Goal: Task Accomplishment & Management: Complete application form

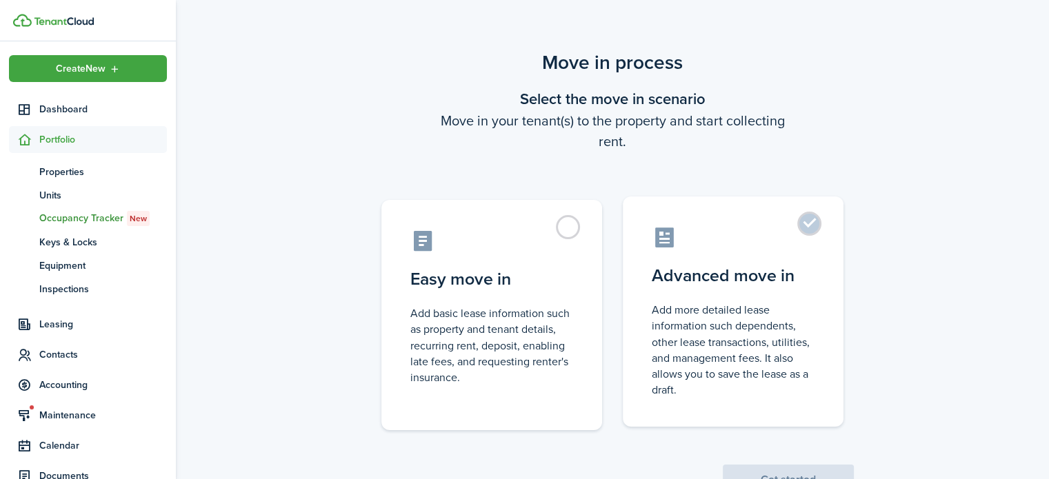
click at [784, 234] on control-radio-card-icon at bounding box center [733, 238] width 163 height 24
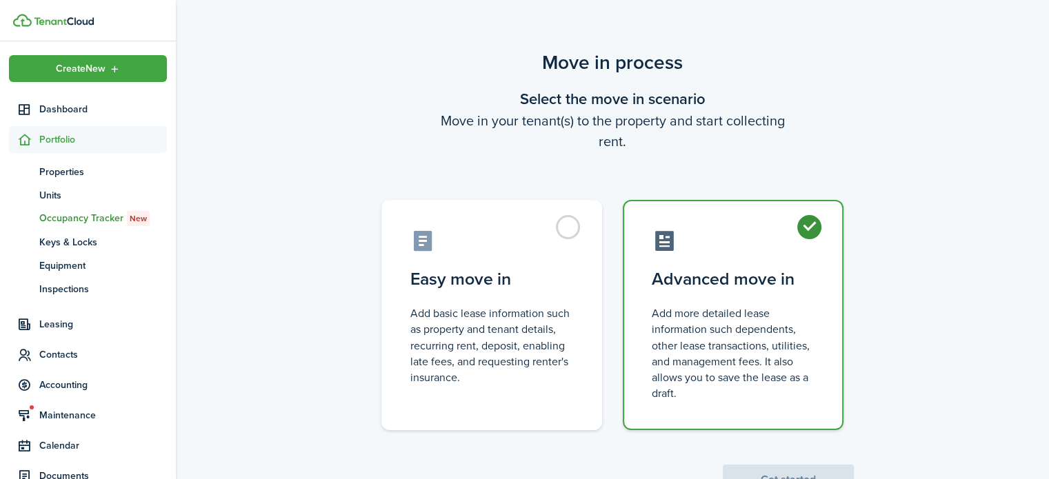
radio input "true"
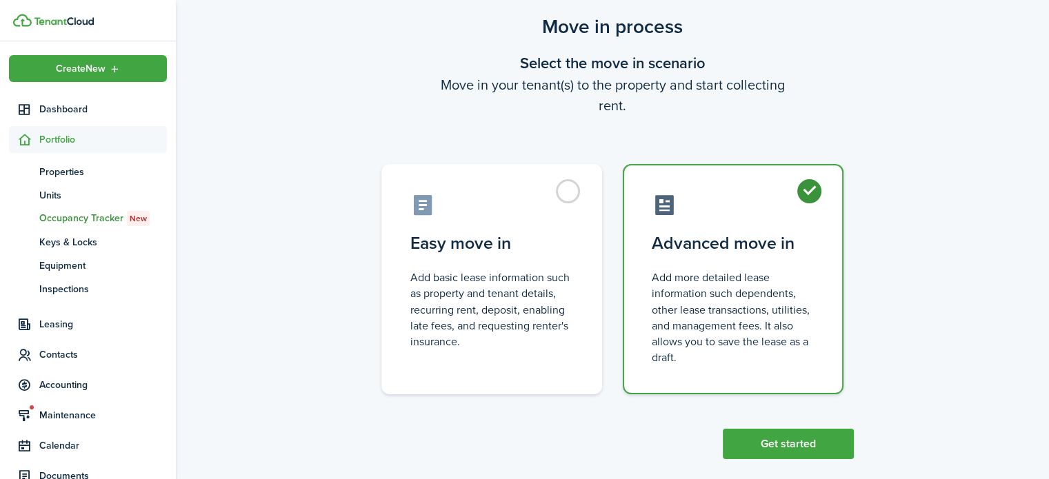
scroll to position [53, 0]
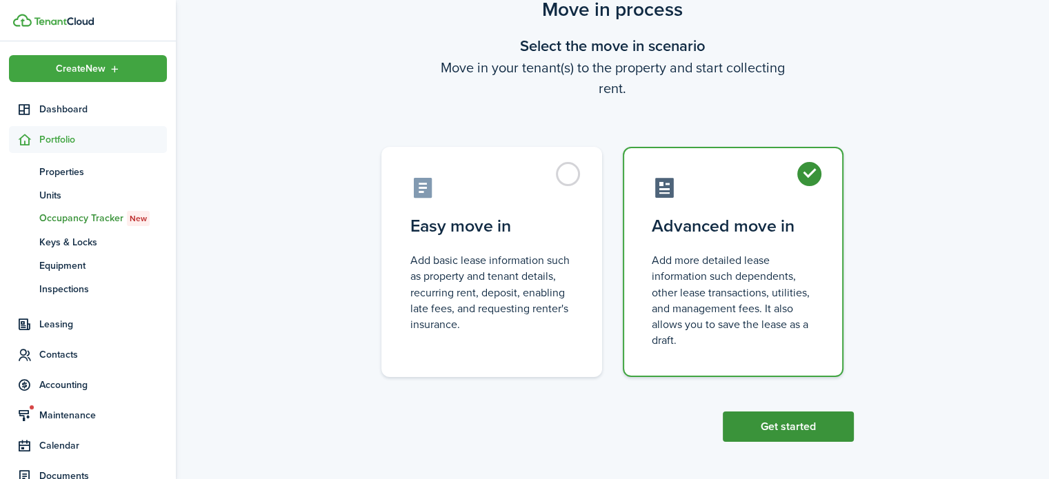
click at [760, 424] on button "Get started" at bounding box center [788, 427] width 131 height 30
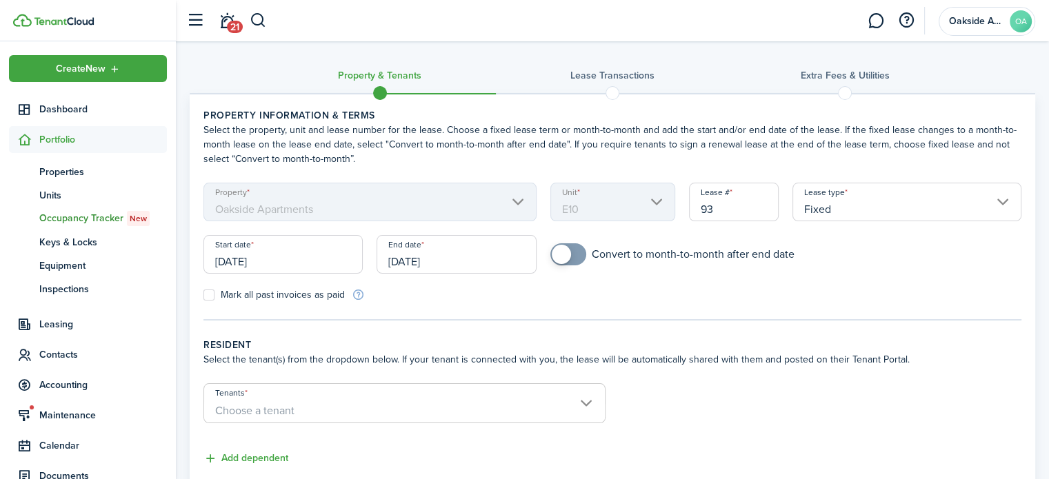
click at [276, 267] on input "[DATE]" at bounding box center [283, 254] width 159 height 39
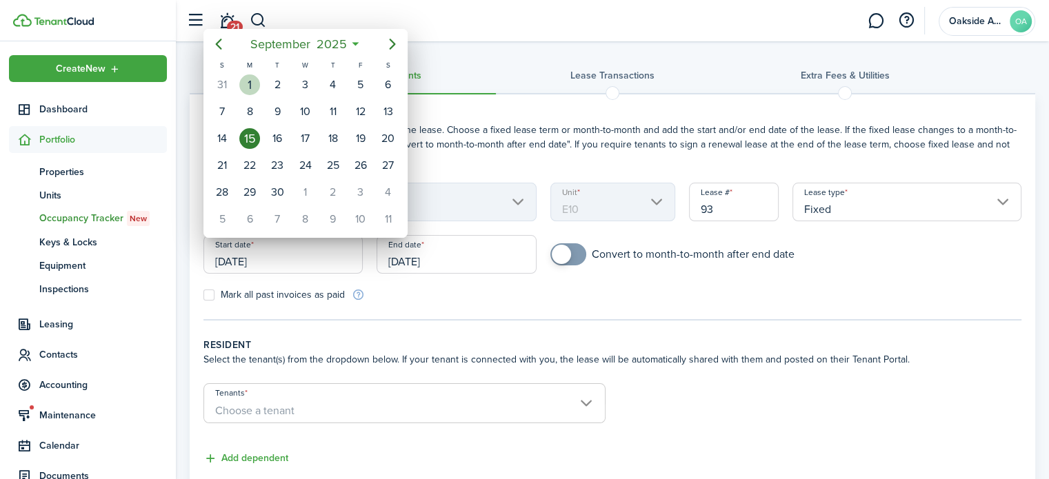
click at [254, 81] on div "1" at bounding box center [249, 85] width 21 height 21
type input "[DATE]"
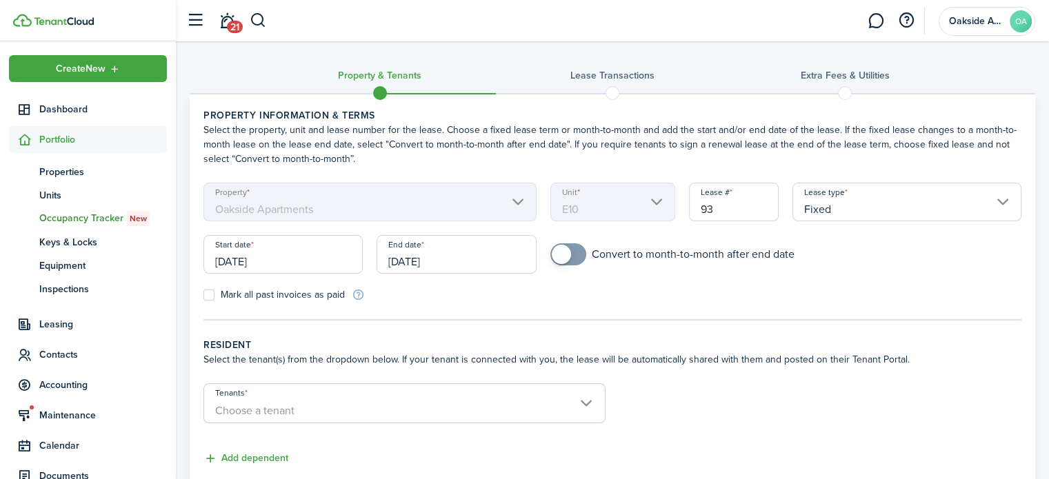
click at [464, 259] on input "[DATE]" at bounding box center [456, 254] width 159 height 39
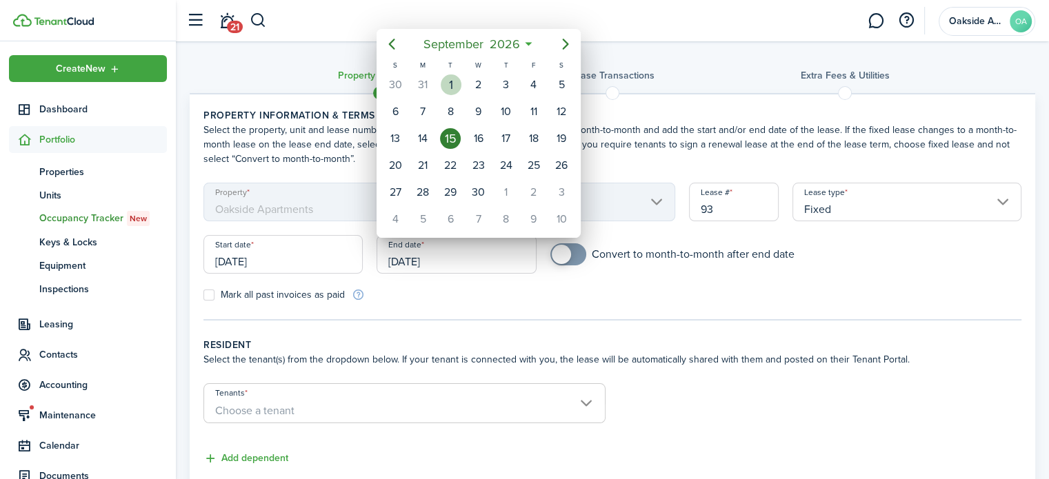
click at [456, 91] on div "1" at bounding box center [451, 85] width 21 height 21
type input "[DATE]"
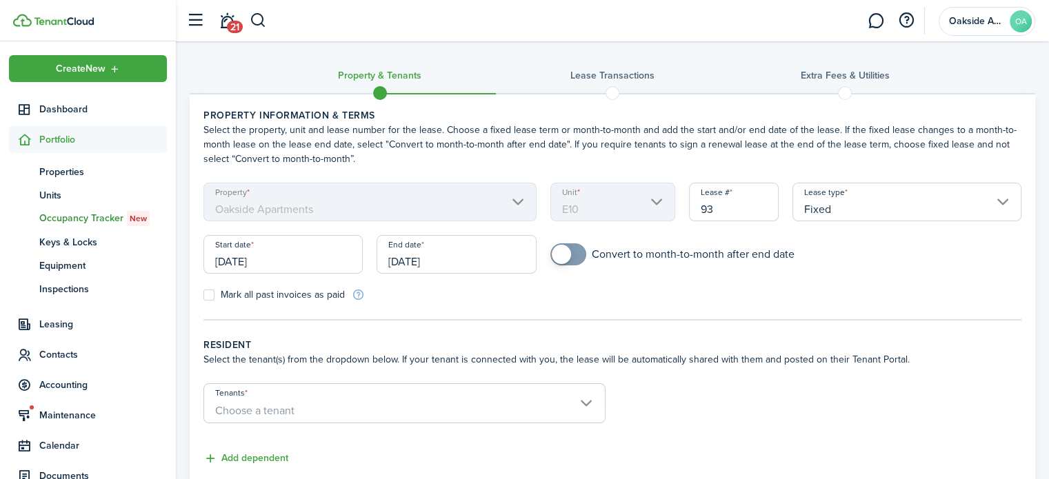
checkbox input "true"
click at [572, 256] on span at bounding box center [569, 255] width 14 height 22
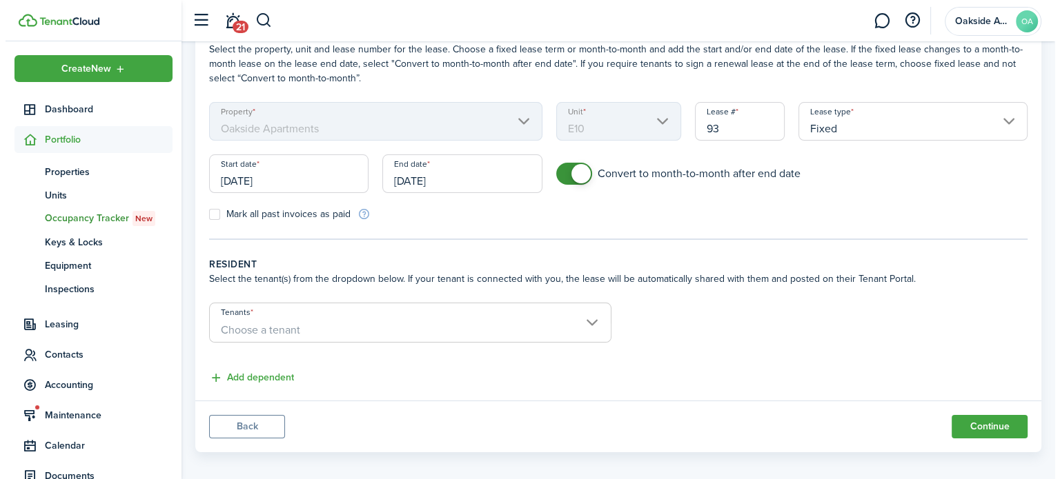
scroll to position [90, 0]
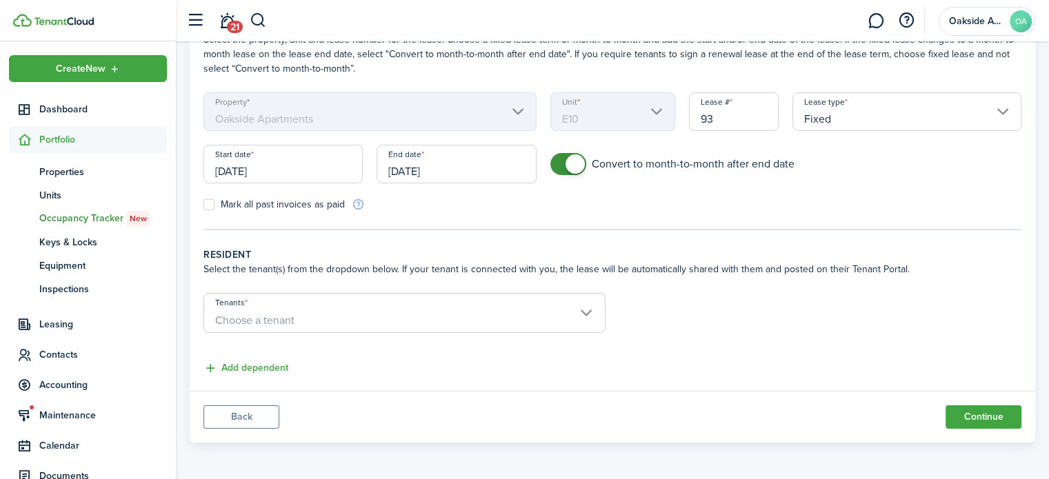
click at [291, 314] on span "Choose a tenant" at bounding box center [254, 321] width 79 height 16
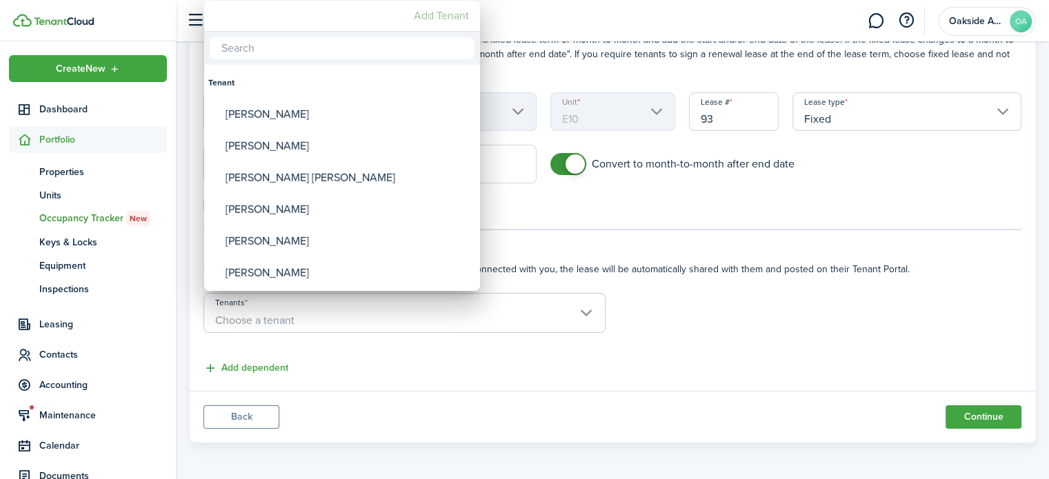
click at [433, 17] on mbsc-button "Add Tenant" at bounding box center [441, 15] width 66 height 25
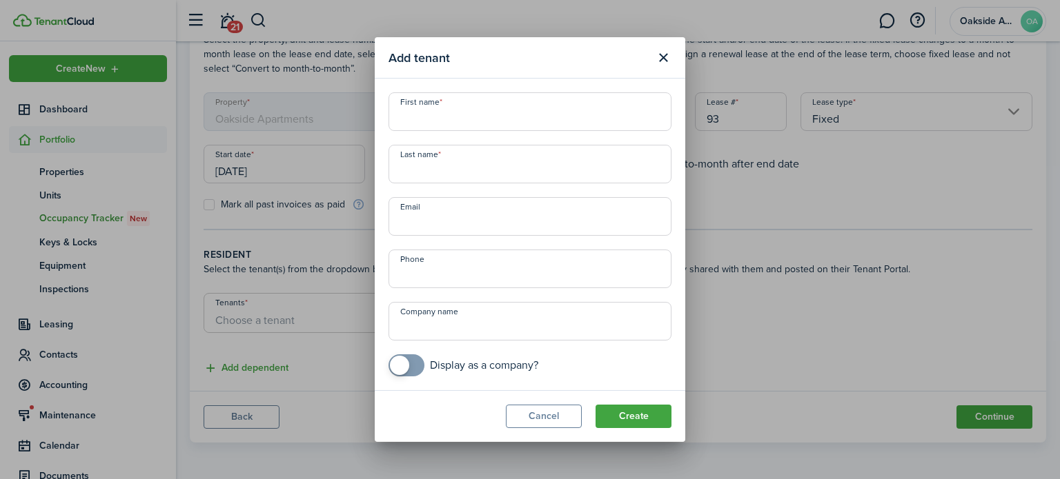
click at [463, 117] on input "First name" at bounding box center [529, 111] width 283 height 39
click at [437, 116] on input "First name" at bounding box center [529, 111] width 283 height 39
type input "[PERSON_NAME] [PERSON_NAME]"
type input "[PERSON_NAME]"
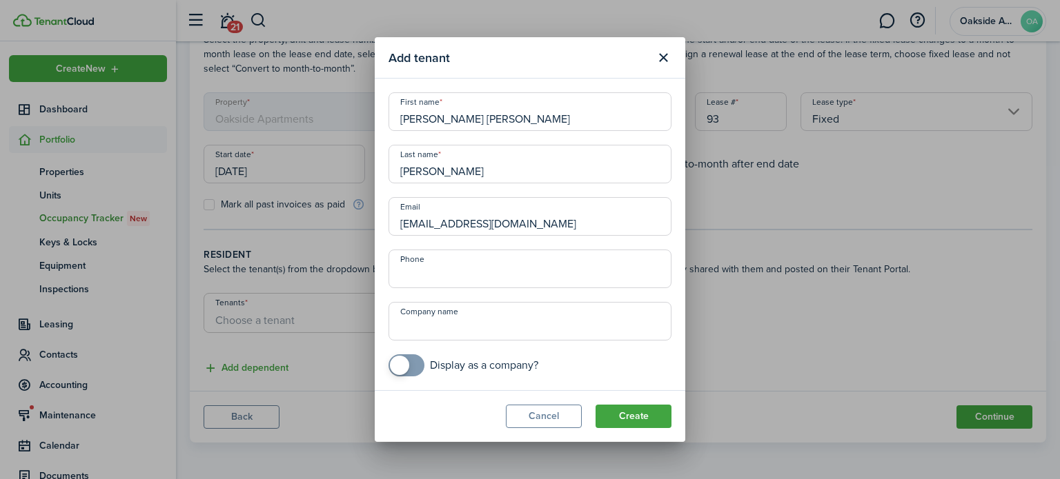
type input "[EMAIL_ADDRESS][DOMAIN_NAME]"
type input "[PHONE_NUMBER]"
click at [633, 415] on button "Create" at bounding box center [633, 416] width 76 height 23
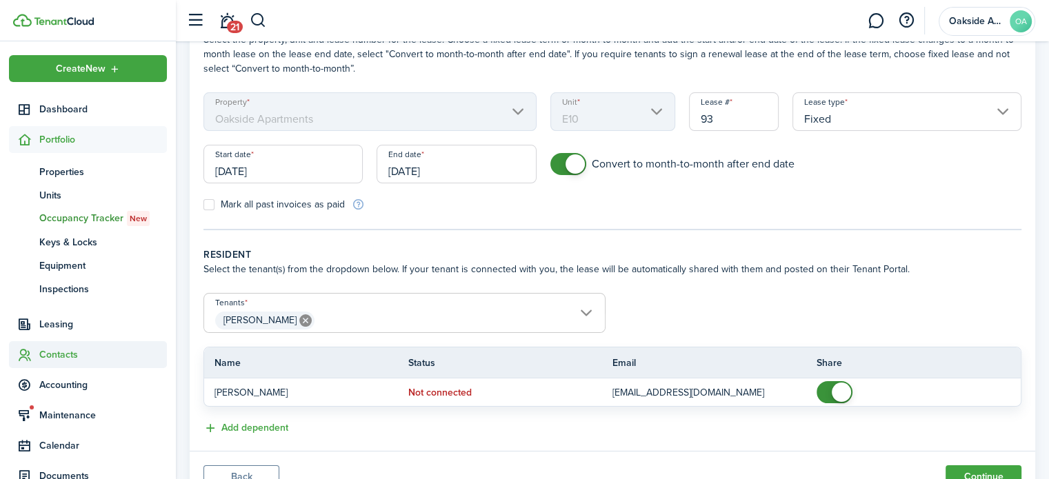
click at [48, 350] on span "Contacts" at bounding box center [103, 355] width 128 height 14
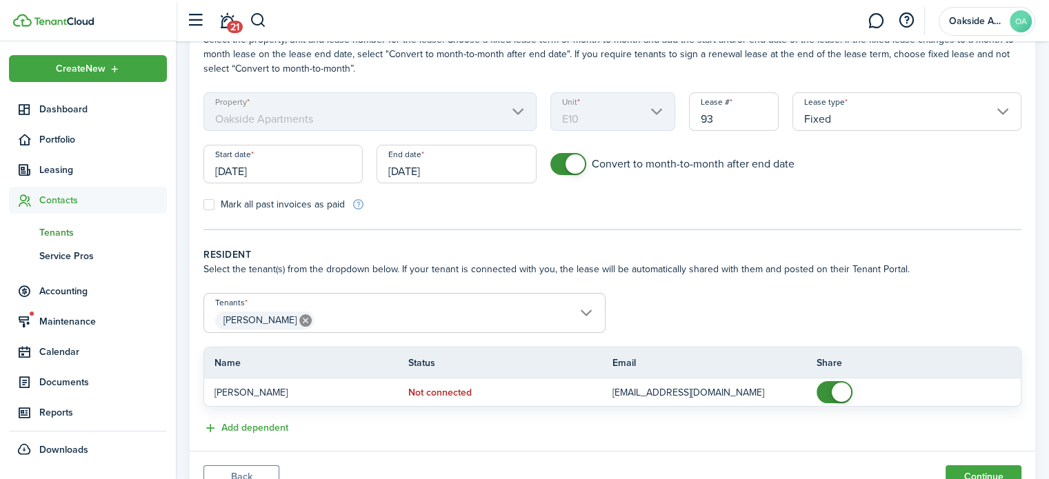
click at [48, 229] on span "Tenants" at bounding box center [103, 233] width 128 height 14
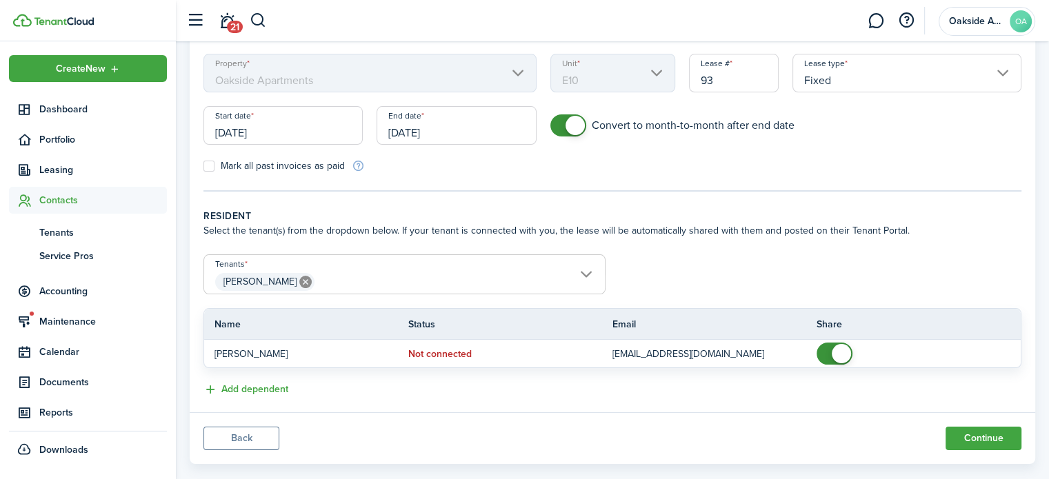
scroll to position [150, 0]
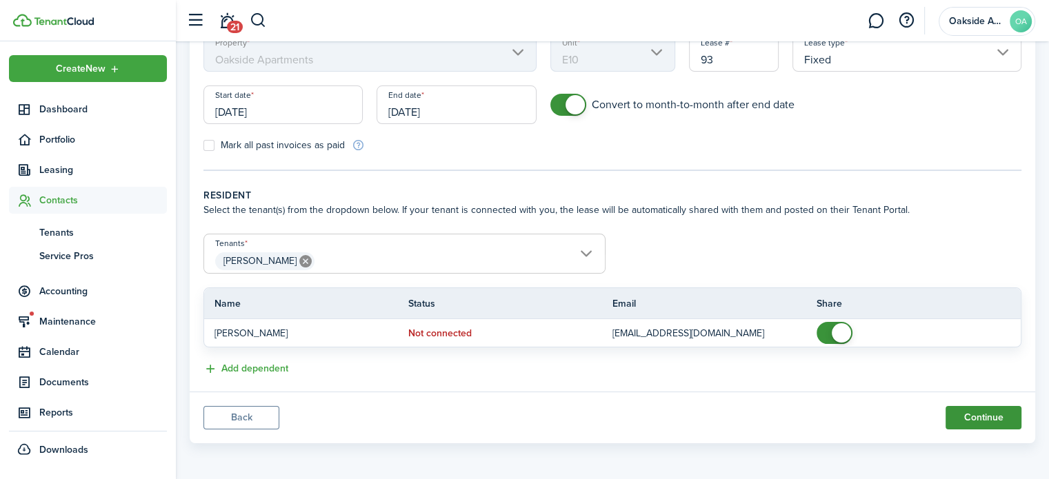
click at [984, 408] on button "Continue" at bounding box center [984, 417] width 76 height 23
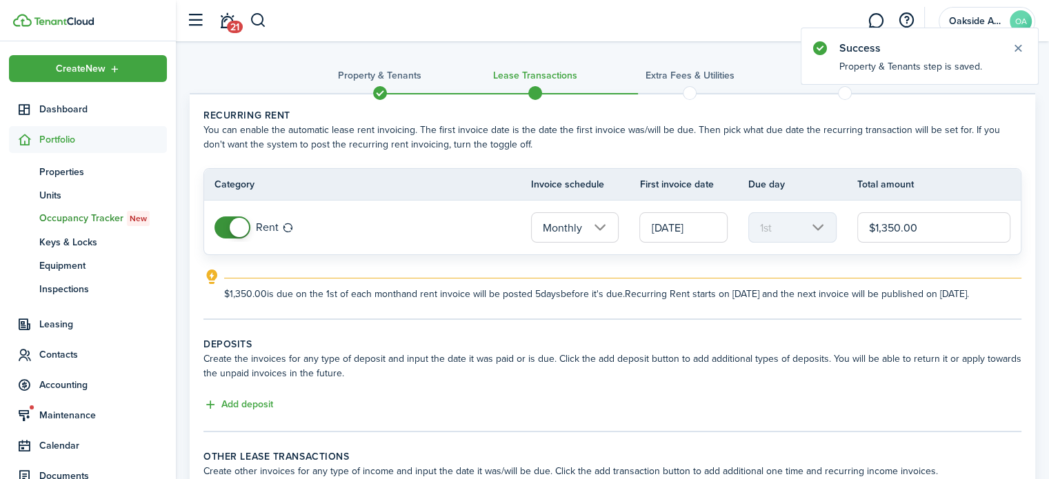
click at [681, 231] on input "[DATE]" at bounding box center [684, 227] width 88 height 30
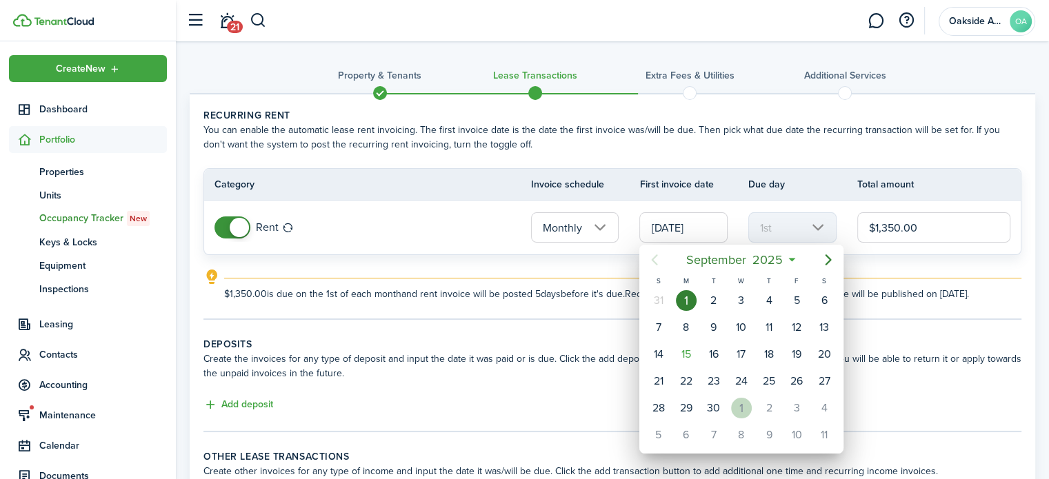
click at [731, 402] on div "1" at bounding box center [741, 408] width 21 height 21
type input "[DATE]"
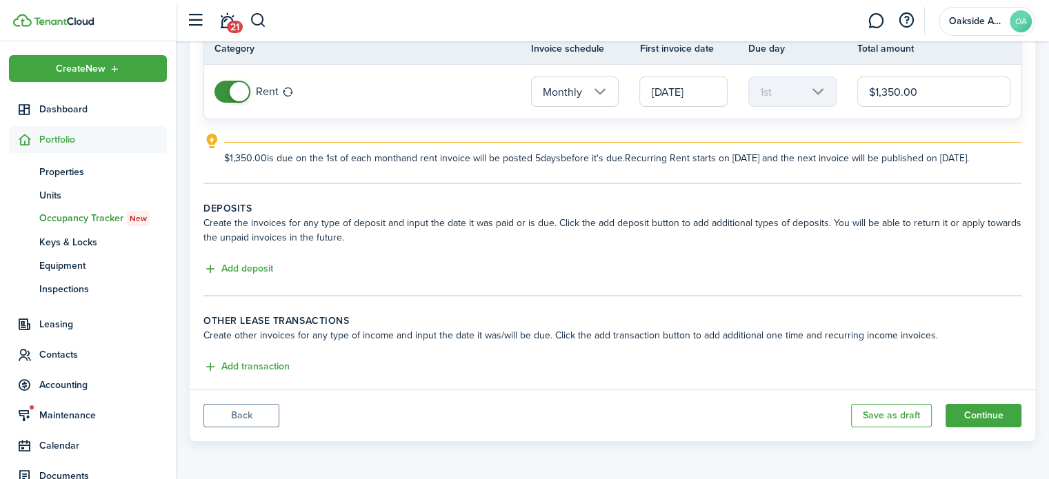
scroll to position [148, 0]
click at [248, 268] on button "Add deposit" at bounding box center [239, 269] width 70 height 16
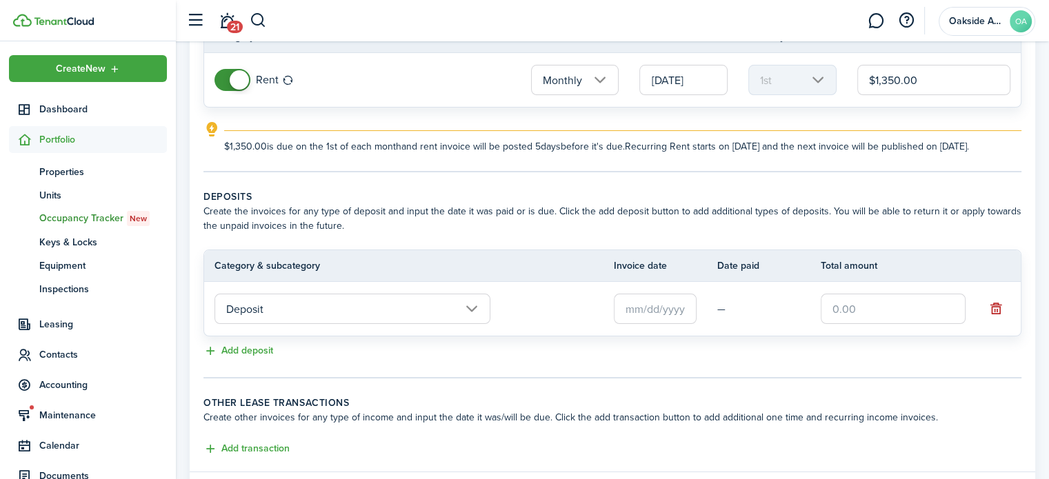
click at [644, 324] on input "text" at bounding box center [655, 309] width 83 height 30
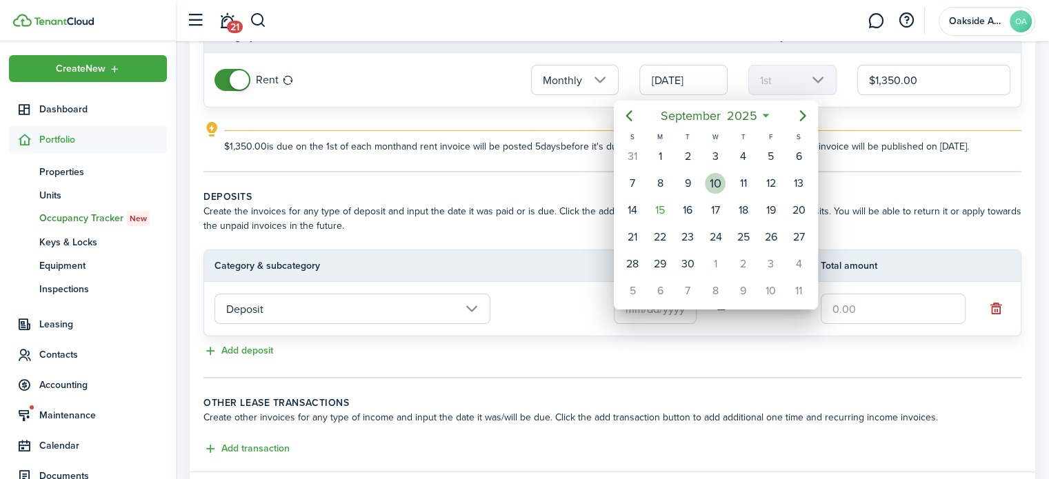
click at [724, 175] on div "10" at bounding box center [716, 183] width 28 height 26
type input "[DATE]"
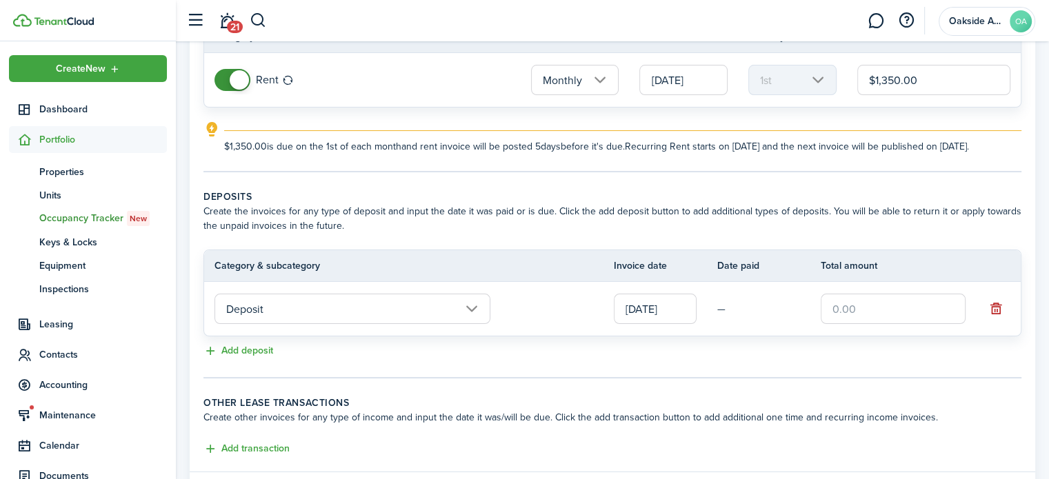
click at [882, 308] on input "text" at bounding box center [893, 309] width 145 height 30
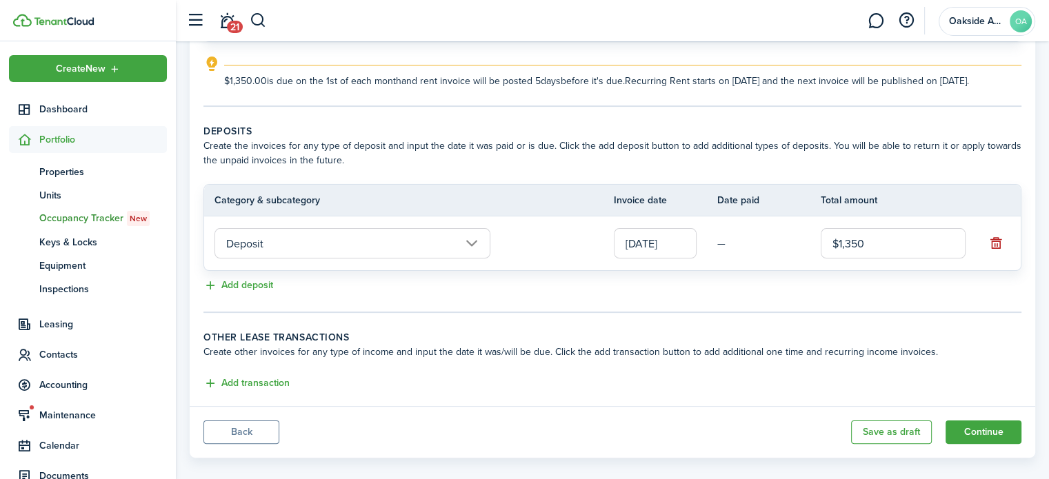
scroll to position [241, 0]
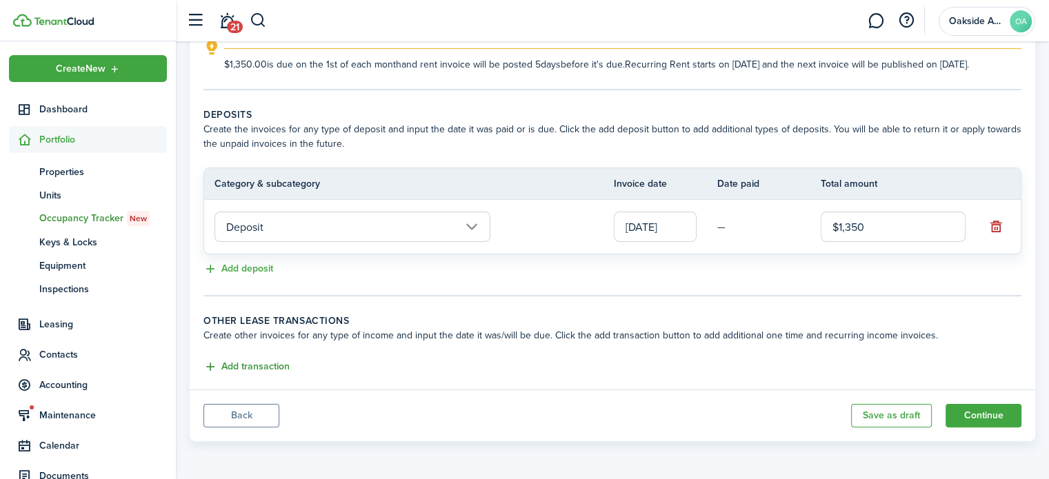
type input "$1,350.00"
click at [248, 367] on button "Add transaction" at bounding box center [247, 367] width 86 height 16
